Goal: Transaction & Acquisition: Purchase product/service

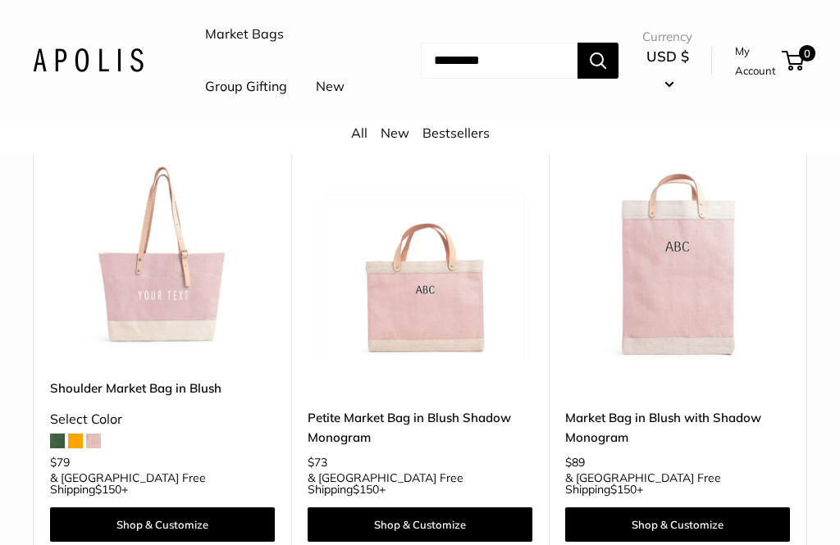
scroll to position [714, 0]
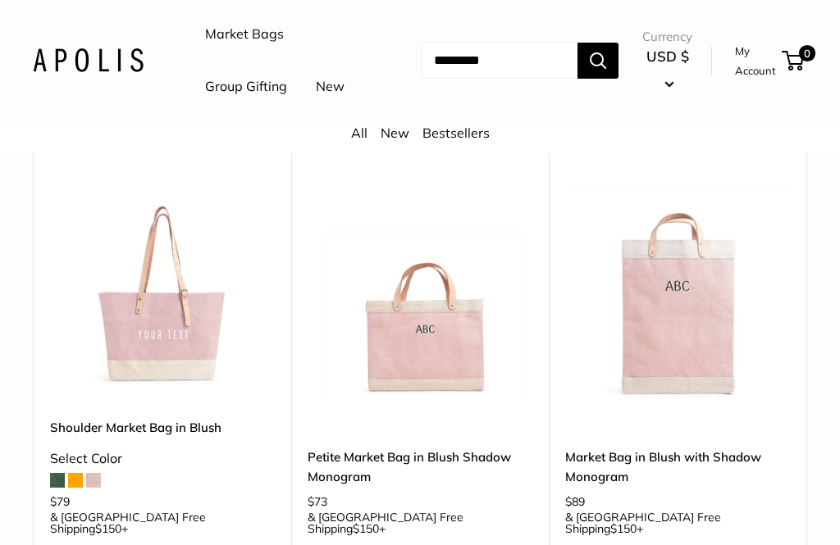
click at [118, 72] on img at bounding box center [88, 60] width 111 height 24
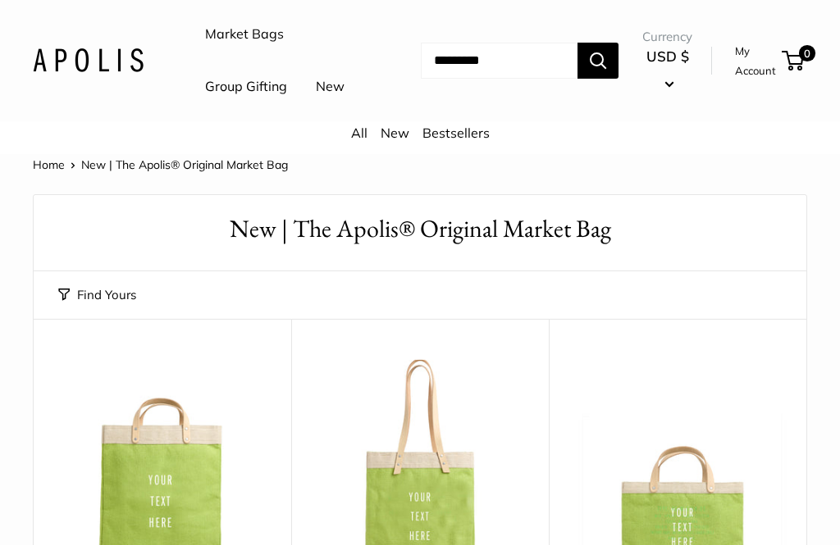
click at [502, 79] on input "Search..." at bounding box center [499, 61] width 157 height 36
click at [499, 78] on input "Search..." at bounding box center [499, 61] width 157 height 36
type input "*****"
click at [597, 79] on button "Search" at bounding box center [597, 61] width 41 height 36
